Goal: Find specific page/section: Find specific page/section

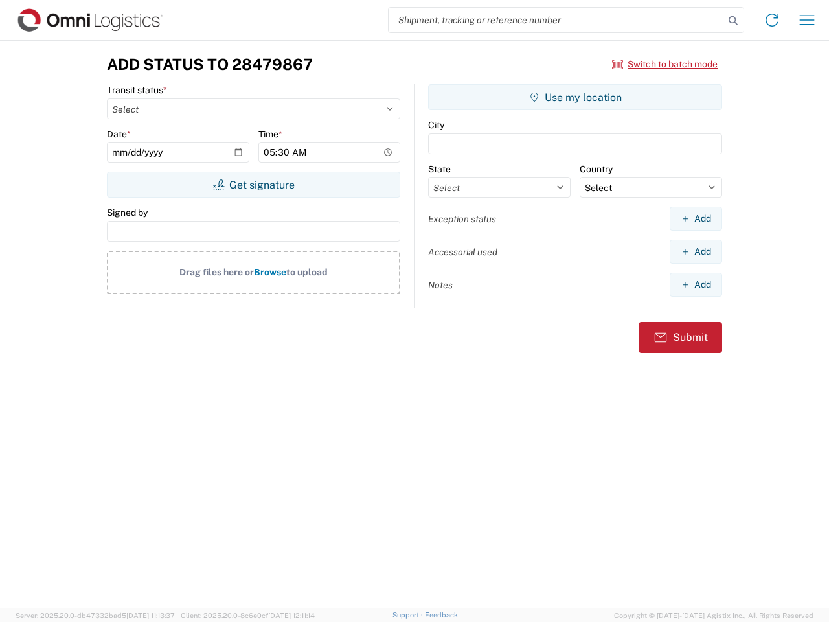
click at [557, 20] on input "search" at bounding box center [557, 20] width 336 height 25
click at [733, 21] on icon at bounding box center [733, 21] width 18 height 18
click at [772, 20] on icon at bounding box center [772, 20] width 21 height 21
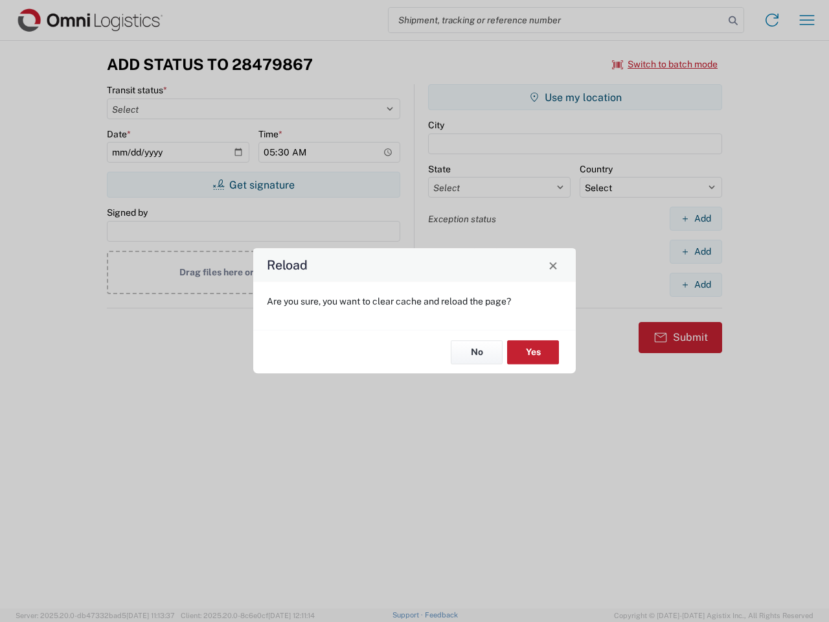
click at [807, 20] on div "Reload Are you sure, you want to clear cache and reload the page? No Yes" at bounding box center [414, 311] width 829 height 622
click at [665, 64] on div "Reload Are you sure, you want to clear cache and reload the page? No Yes" at bounding box center [414, 311] width 829 height 622
click at [253, 185] on div "Reload Are you sure, you want to clear cache and reload the page? No Yes" at bounding box center [414, 311] width 829 height 622
click at [575, 97] on div "Reload Are you sure, you want to clear cache and reload the page? No Yes" at bounding box center [414, 311] width 829 height 622
click at [696, 218] on div "Reload Are you sure, you want to clear cache and reload the page? No Yes" at bounding box center [414, 311] width 829 height 622
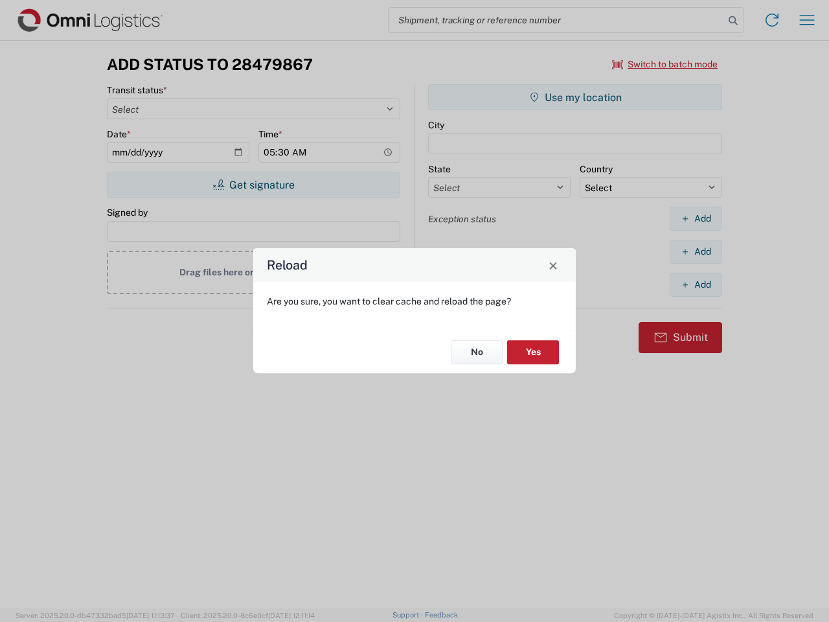
click at [696, 251] on div "Reload Are you sure, you want to clear cache and reload the page? No Yes" at bounding box center [414, 311] width 829 height 622
click at [696, 284] on div "Reload Are you sure, you want to clear cache and reload the page? No Yes" at bounding box center [414, 311] width 829 height 622
